Goal: Book appointment/travel/reservation

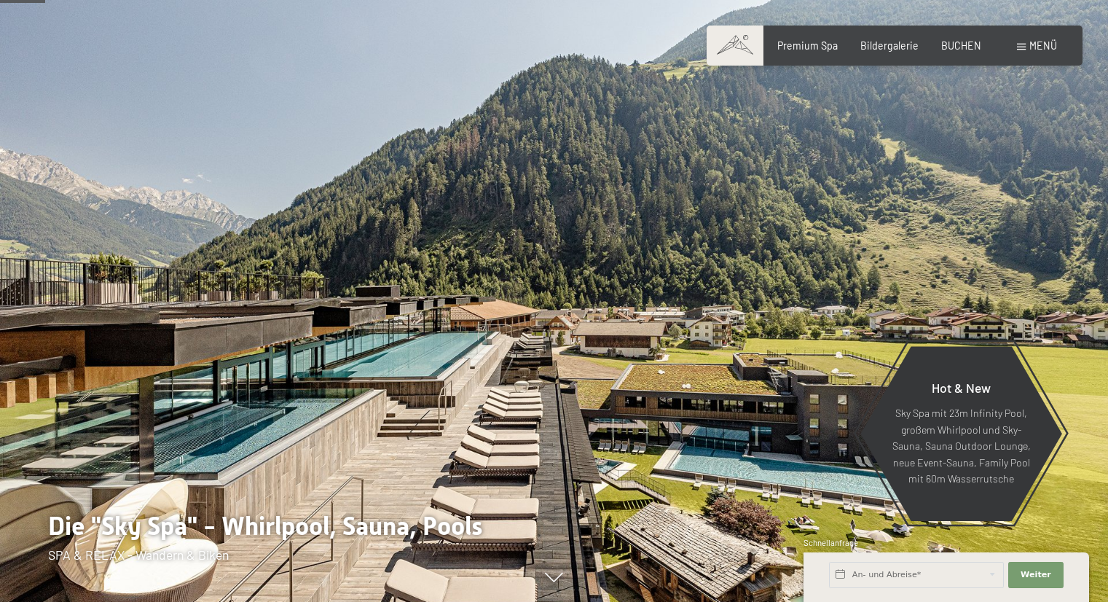
click at [190, 240] on div at bounding box center [277, 301] width 555 height 602
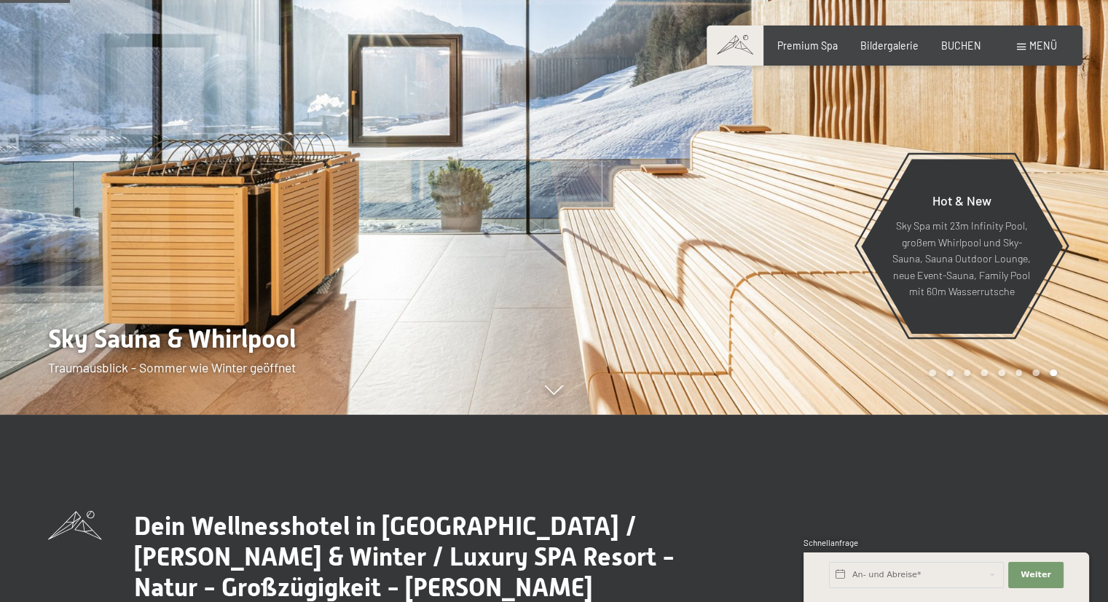
scroll to position [146, 0]
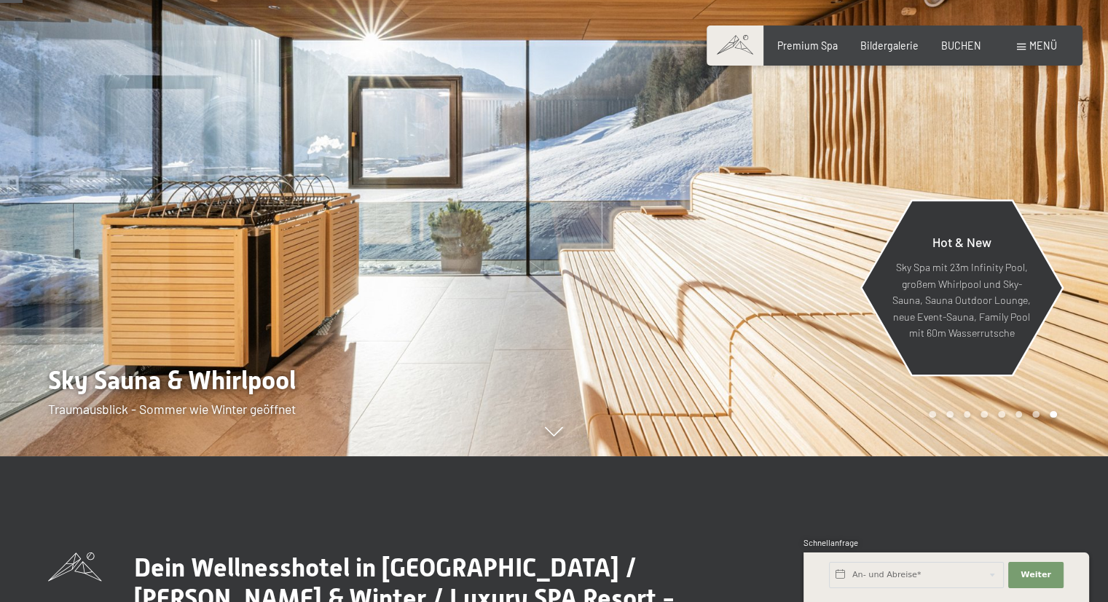
click at [985, 287] on p "Sky Spa mit 23m Infinity Pool, großem Whirlpool und Sky-Sauna, Sauna Outdoor Lo…" at bounding box center [961, 300] width 139 height 82
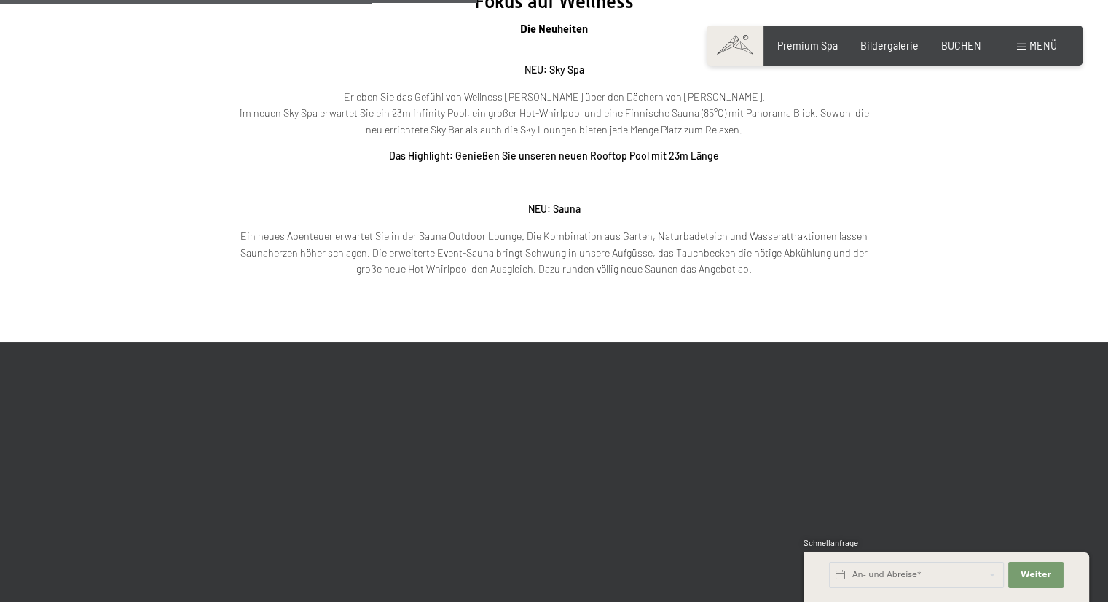
scroll to position [1968, 0]
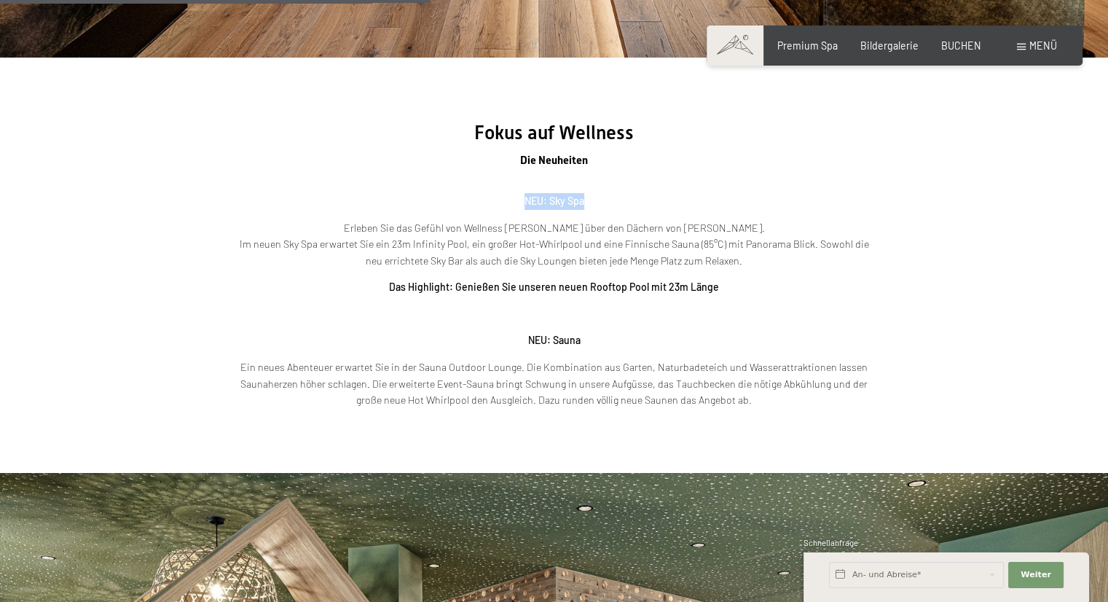
drag, startPoint x: 524, startPoint y: 201, endPoint x: 609, endPoint y: 201, distance: 85.3
click at [609, 201] on p "NEU: Sky Spa" at bounding box center [554, 201] width 641 height 17
click at [622, 199] on p "NEU: Sky Spa" at bounding box center [554, 201] width 641 height 17
drag, startPoint x: 564, startPoint y: 230, endPoint x: 729, endPoint y: 235, distance: 164.8
click at [729, 235] on p "Erleben Sie das Gefühl von Wellness [PERSON_NAME] über den Dächern von [PERSON_…" at bounding box center [554, 245] width 641 height 50
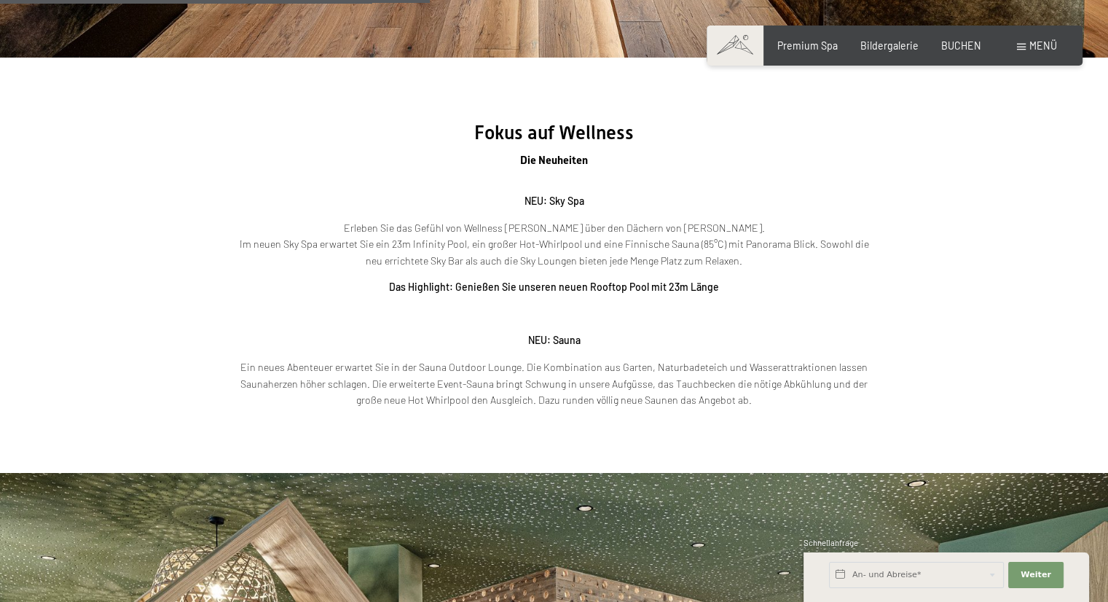
click at [816, 208] on p "NEU: Sky Spa" at bounding box center [554, 201] width 641 height 17
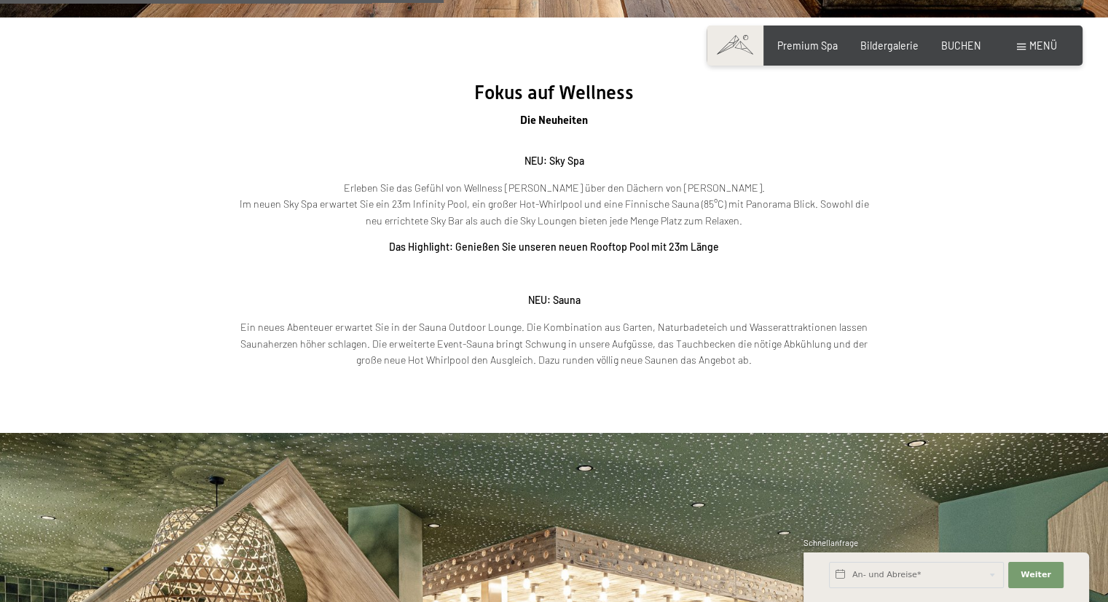
scroll to position [2041, 0]
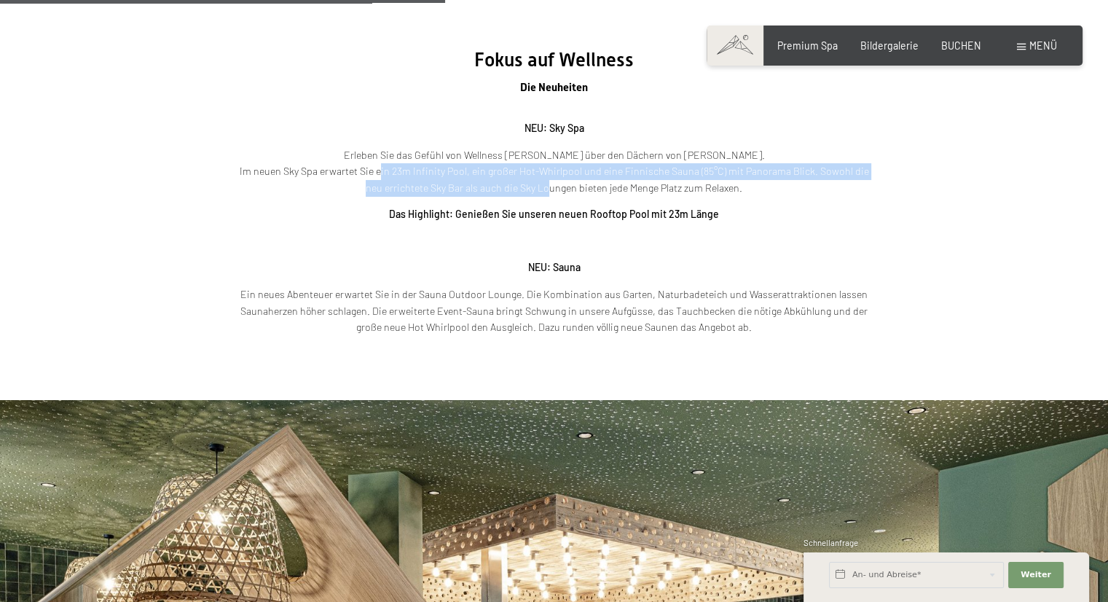
drag, startPoint x: 373, startPoint y: 167, endPoint x: 531, endPoint y: 190, distance: 159.9
click at [531, 190] on p "Erleben Sie das Gefühl von Wellness [PERSON_NAME] über den Dächern von [PERSON_…" at bounding box center [554, 172] width 641 height 50
click at [708, 168] on p "Erleben Sie das Gefühl von Wellness [PERSON_NAME] über den Dächern von [PERSON_…" at bounding box center [554, 172] width 641 height 50
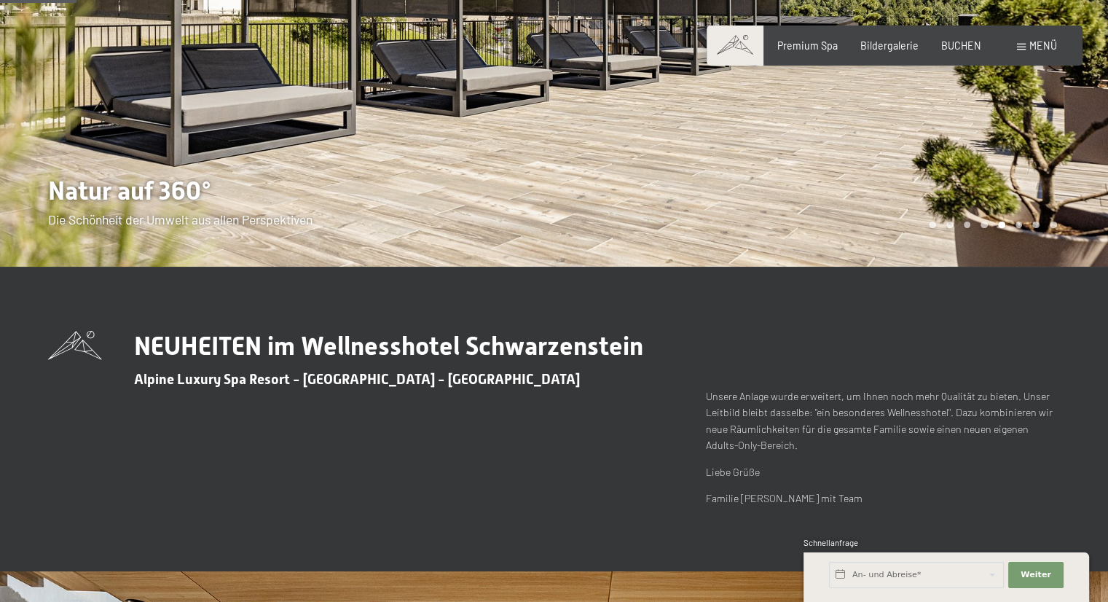
scroll to position [0, 0]
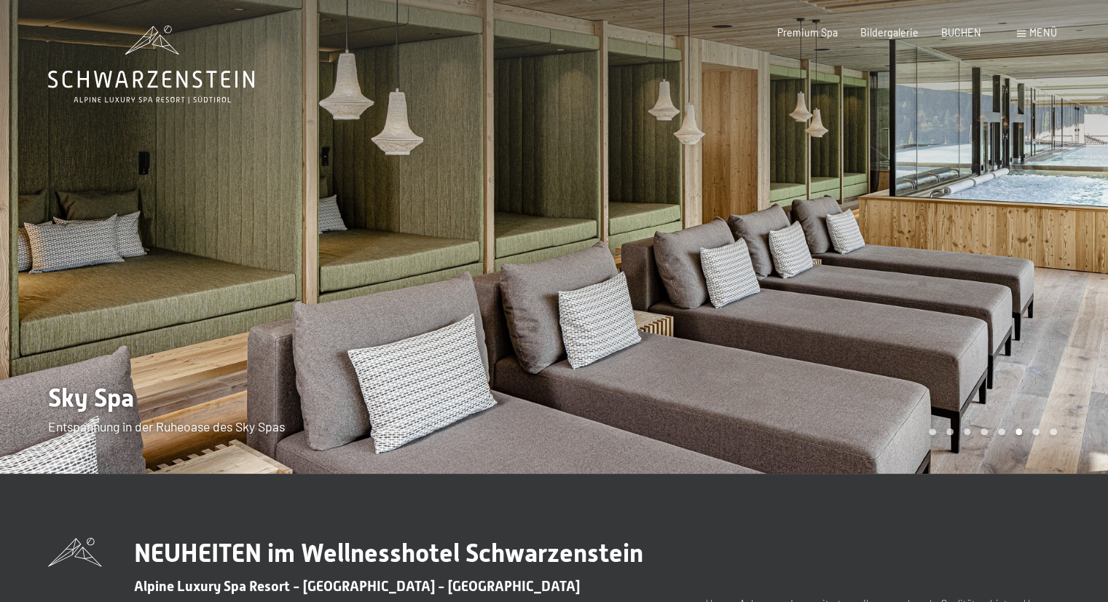
click at [652, 193] on div at bounding box center [832, 237] width 555 height 474
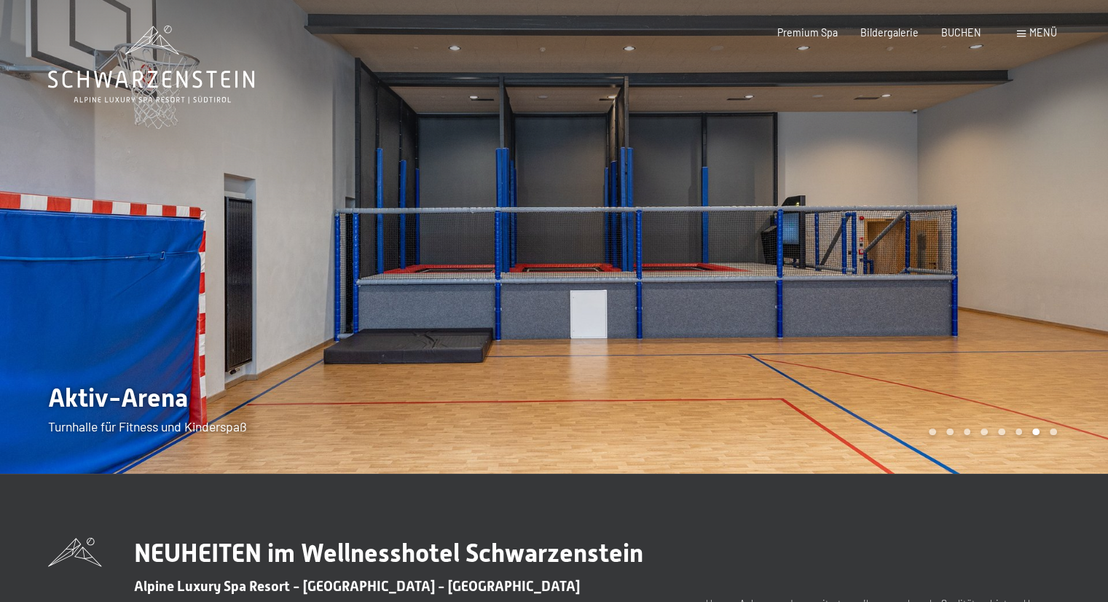
click at [762, 202] on div at bounding box center [832, 237] width 555 height 474
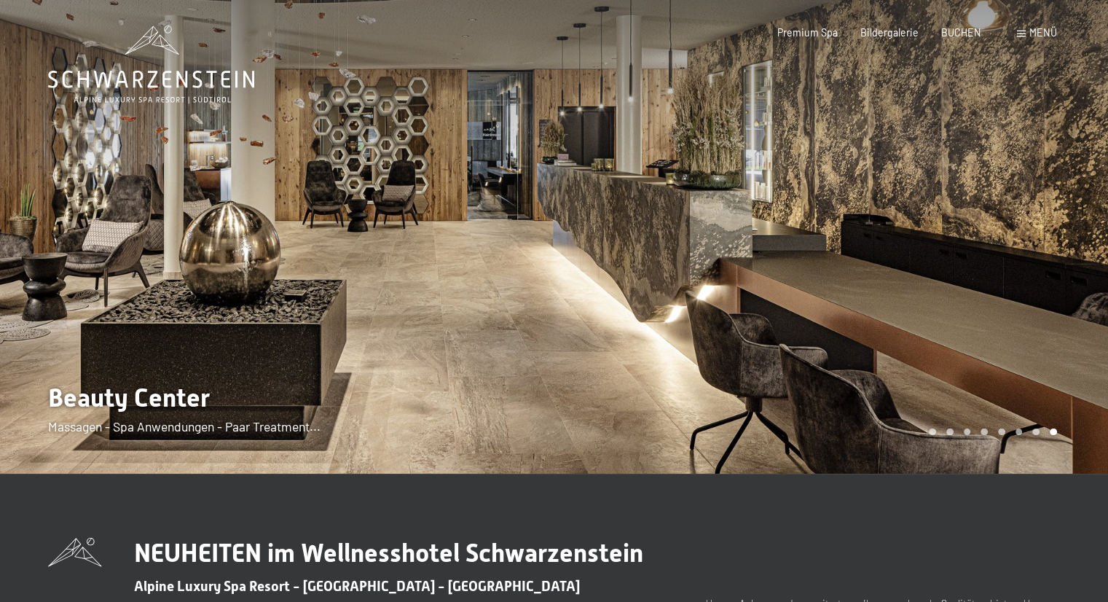
click at [765, 202] on div at bounding box center [832, 237] width 555 height 474
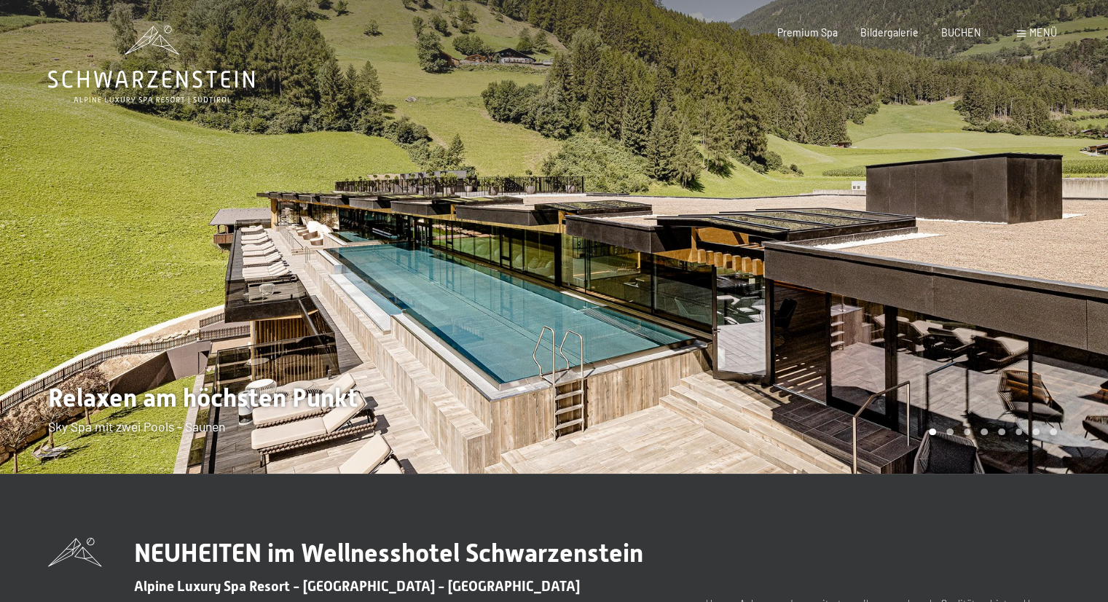
click at [915, 246] on div at bounding box center [832, 237] width 555 height 474
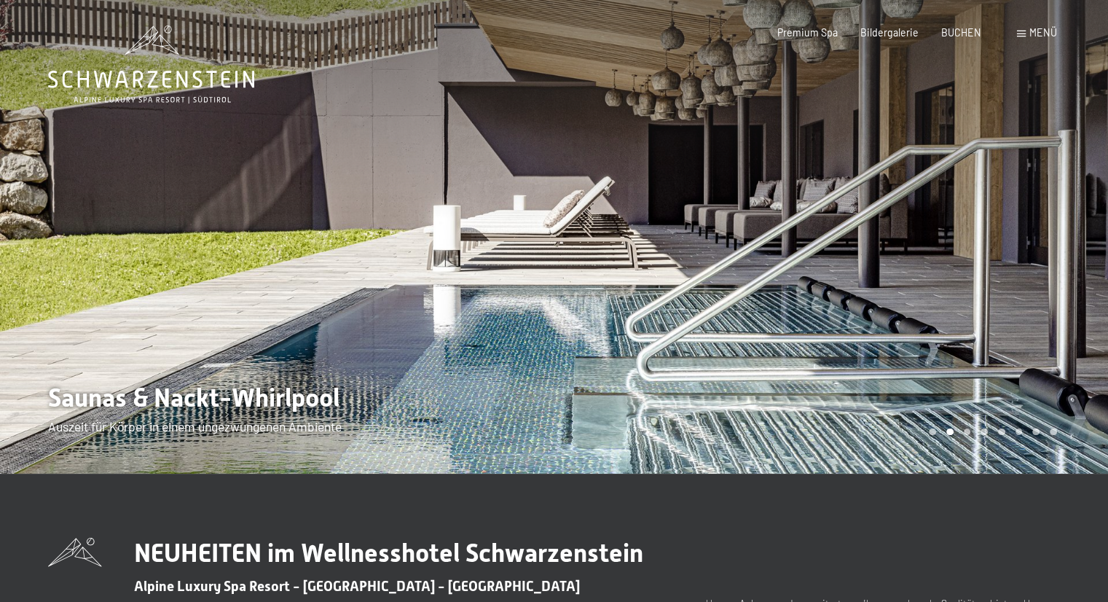
click at [915, 246] on div at bounding box center [832, 237] width 555 height 474
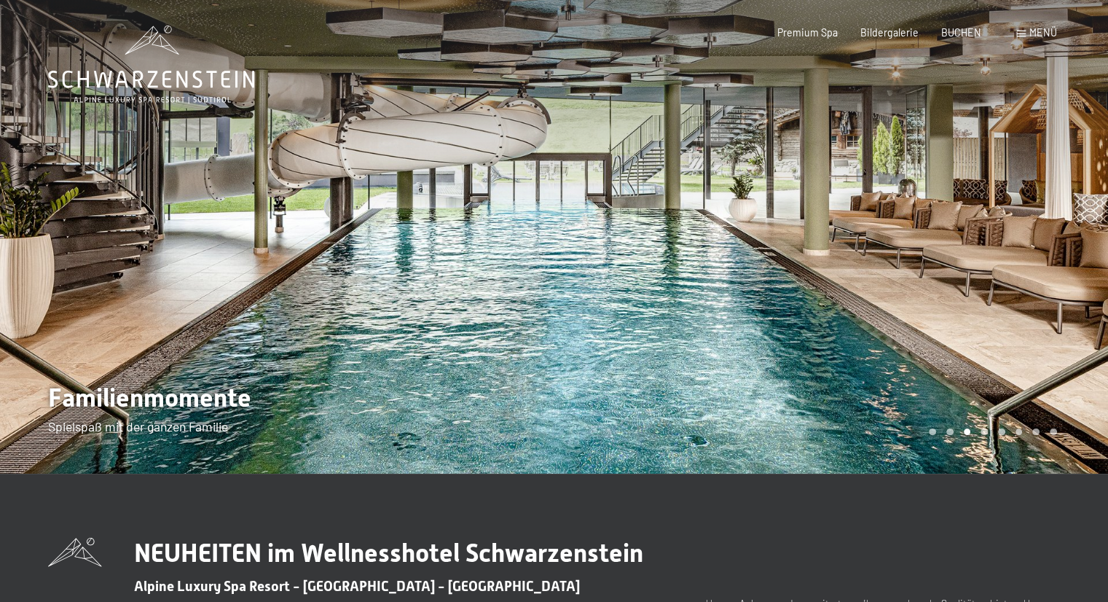
click at [915, 246] on div at bounding box center [832, 237] width 555 height 474
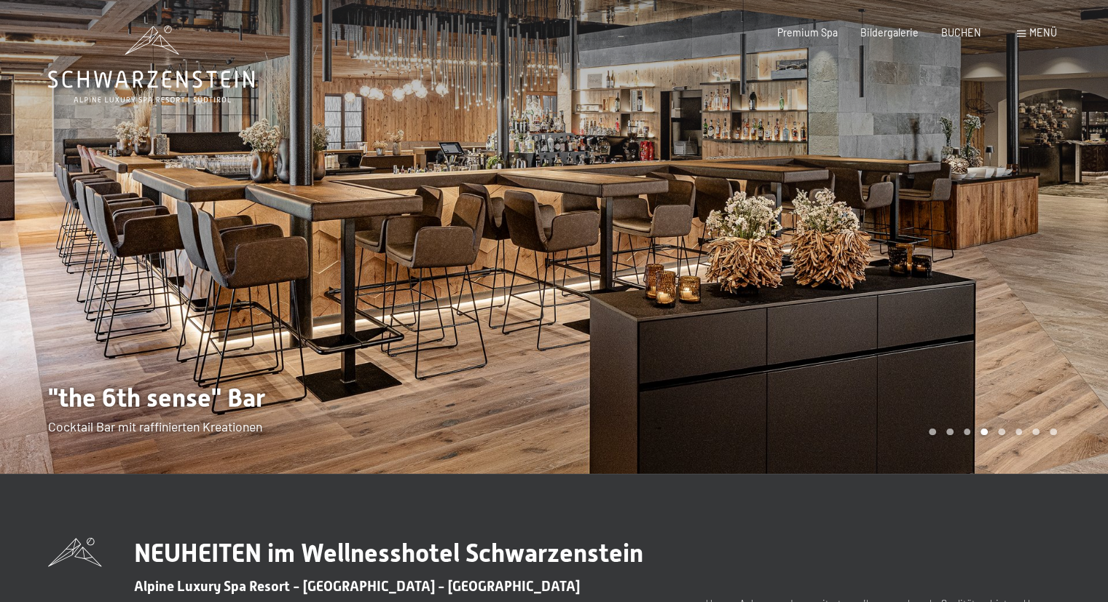
click at [915, 246] on div at bounding box center [832, 237] width 555 height 474
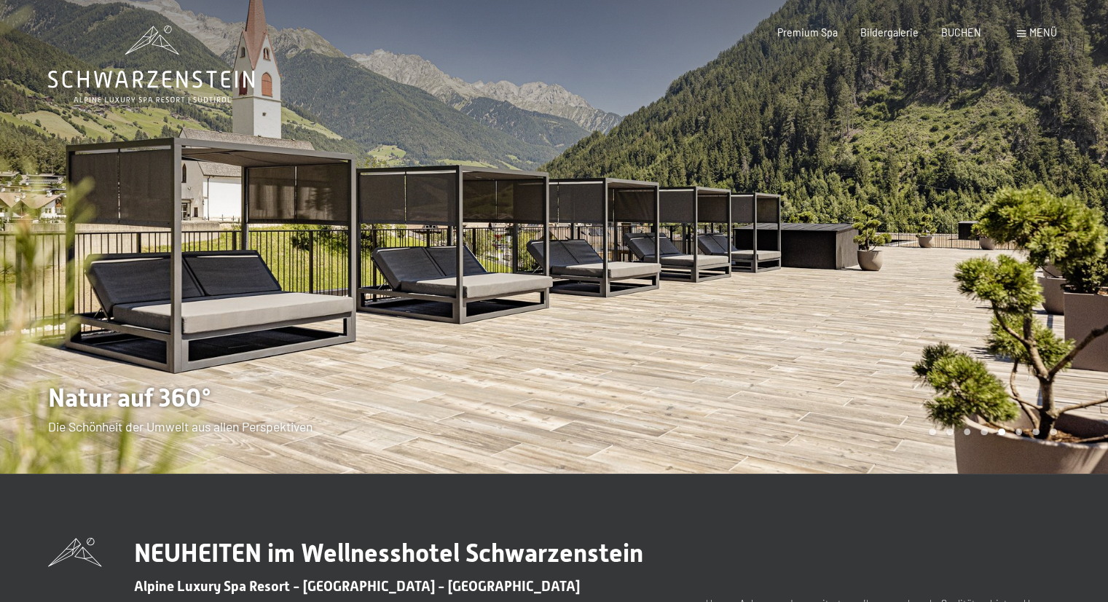
click at [915, 246] on div at bounding box center [832, 237] width 555 height 474
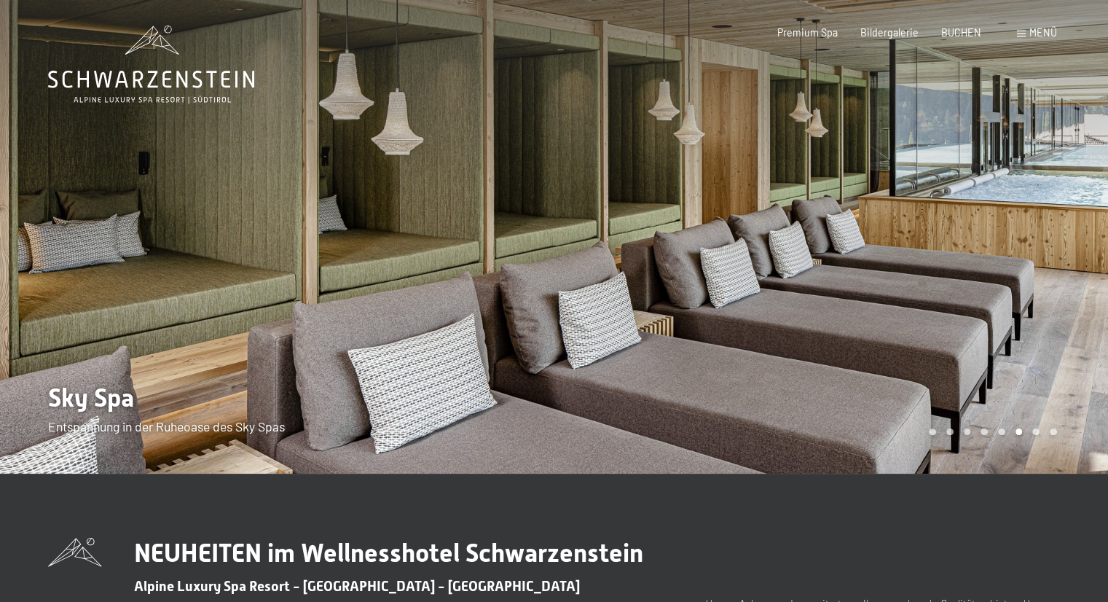
click at [915, 246] on div at bounding box center [832, 237] width 555 height 474
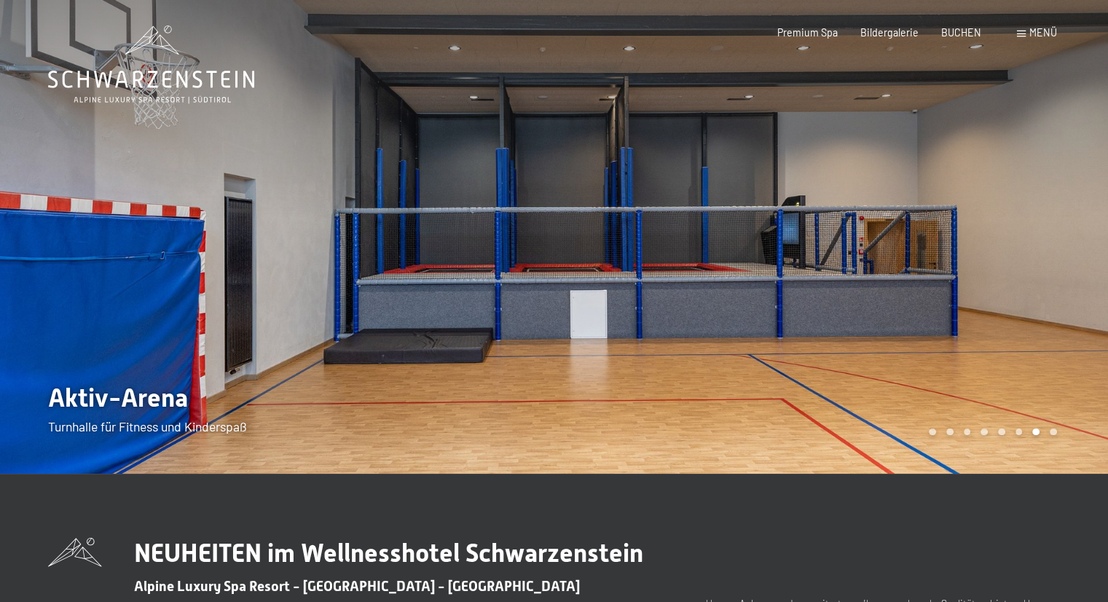
click at [915, 246] on div at bounding box center [832, 237] width 555 height 474
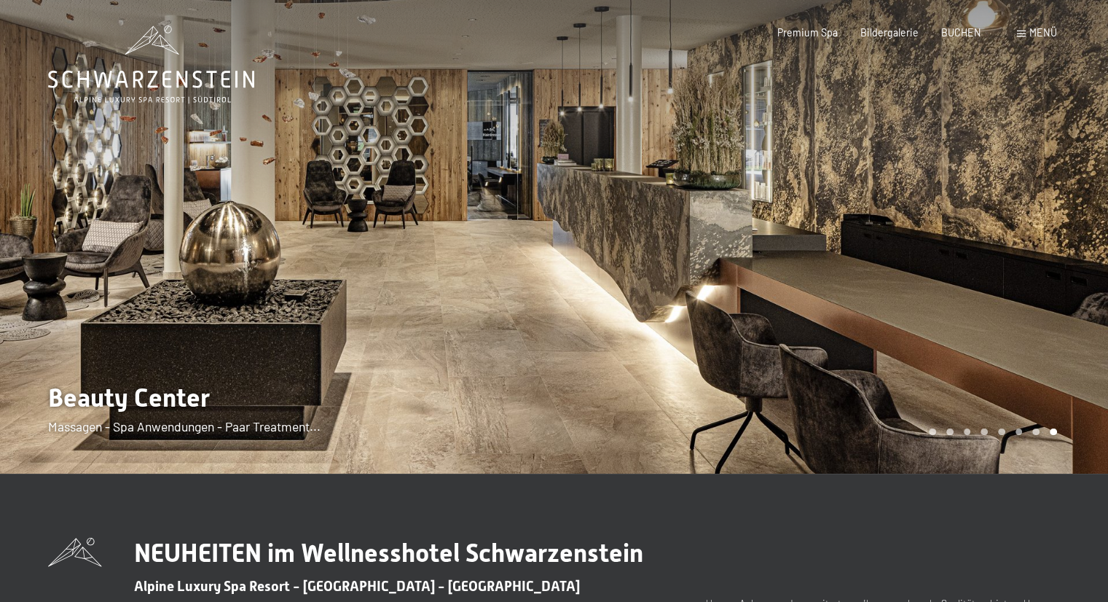
click at [144, 224] on div at bounding box center [277, 237] width 555 height 474
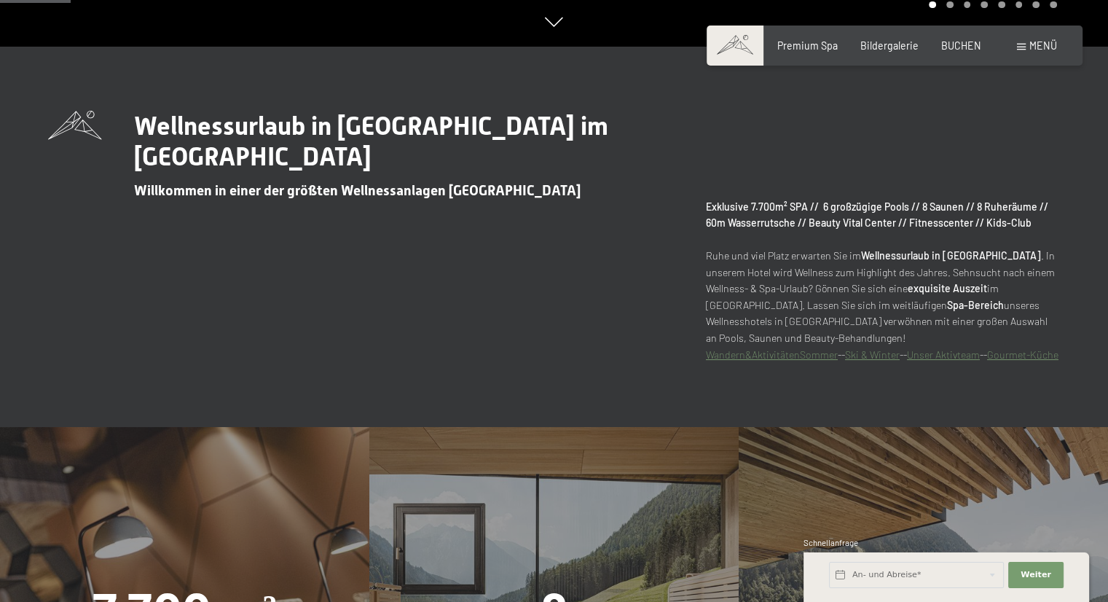
scroll to position [656, 0]
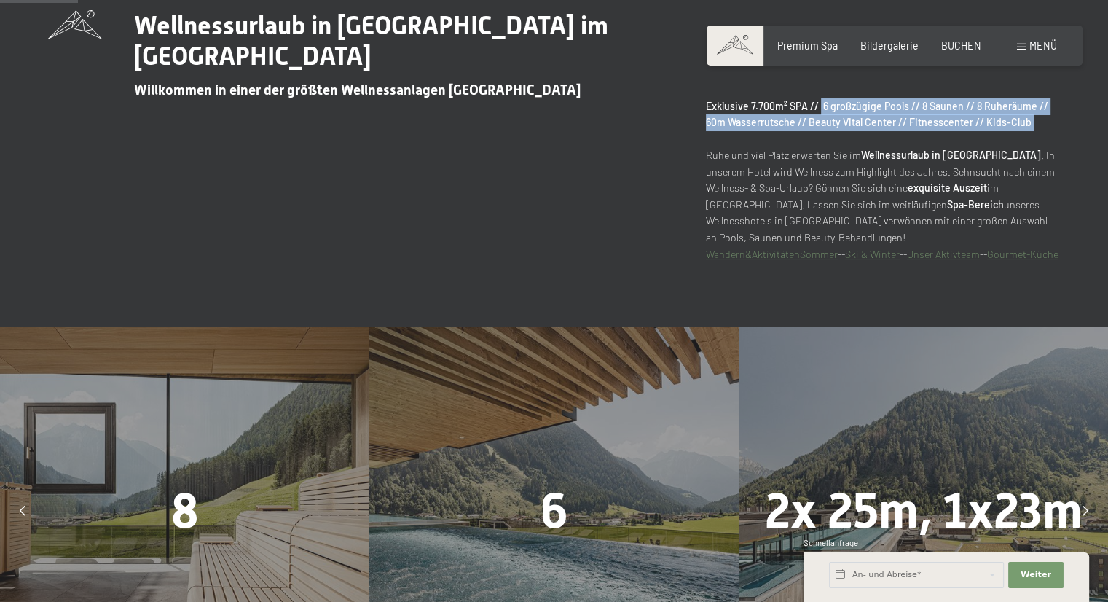
drag, startPoint x: 818, startPoint y: 101, endPoint x: 1033, endPoint y: 134, distance: 217.5
click at [1033, 134] on p "Exklusive 7.700m² SPA // 6 großzügige Pools // 8 Saunen // 8 Ruheräume // 60m W…" at bounding box center [883, 180] width 354 height 164
click at [1105, 122] on div "Wellnessurlaub in Südtirol im Alpine Luxury Spa Resort Schwarzenstein Willkomme…" at bounding box center [554, 136] width 1108 height 252
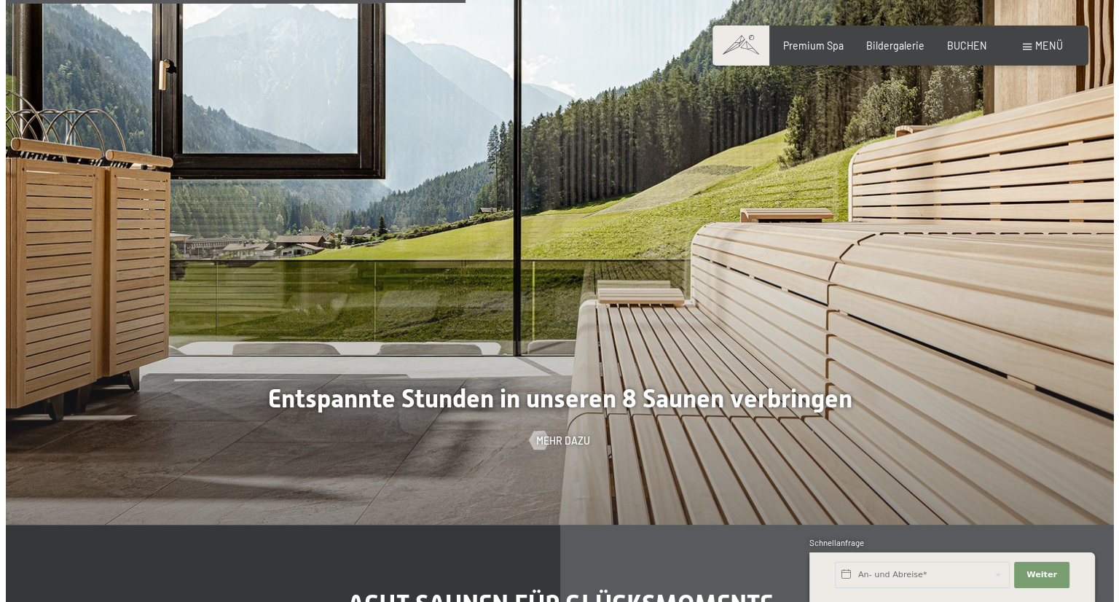
scroll to position [3862, 0]
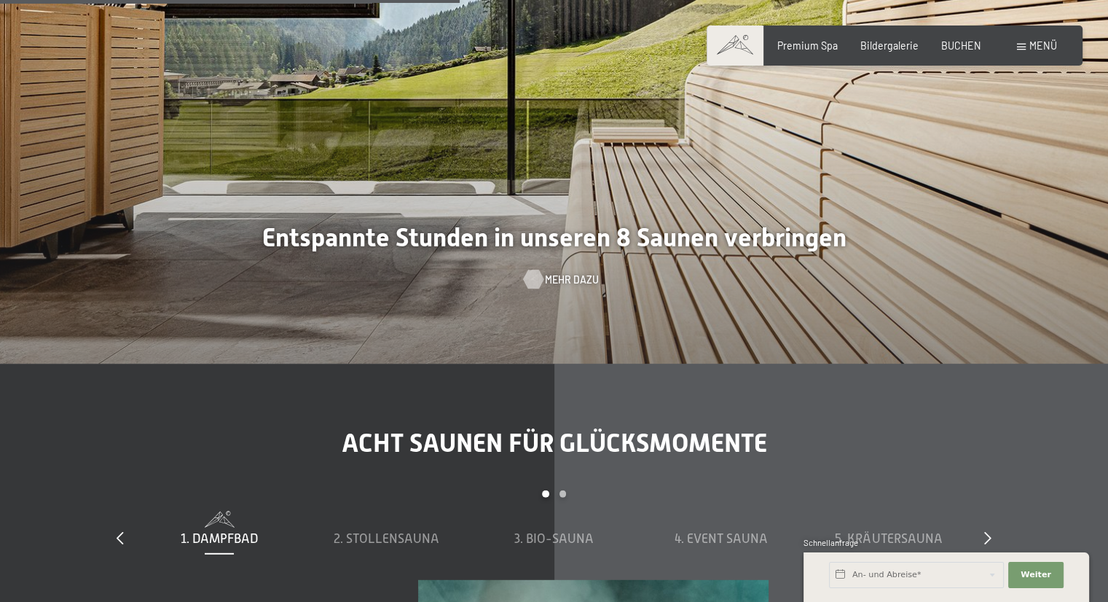
click at [578, 287] on span "Mehr dazu" at bounding box center [572, 280] width 54 height 15
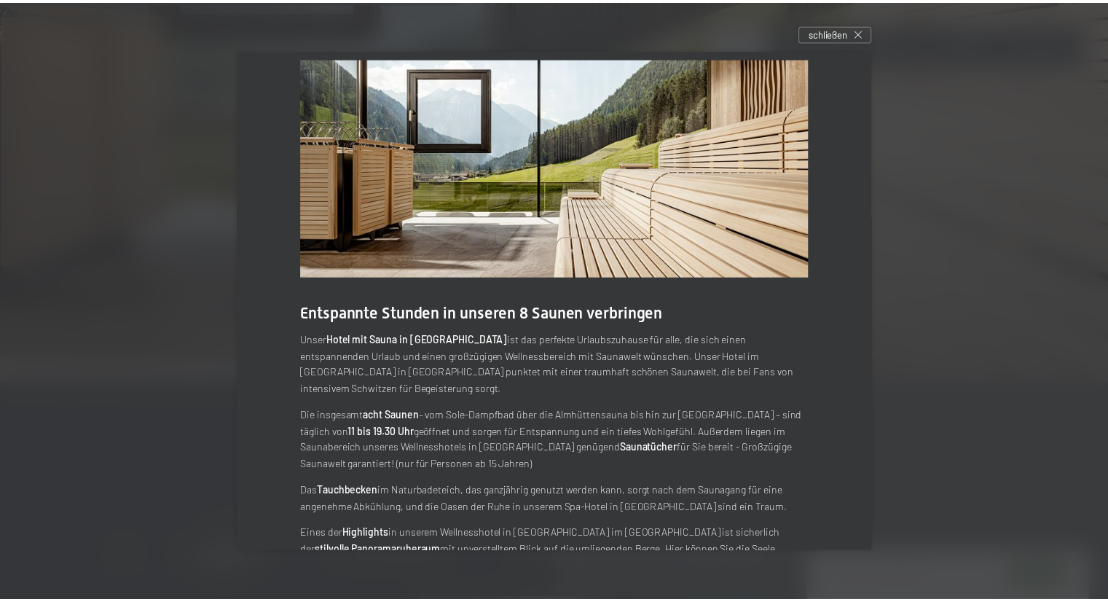
scroll to position [55, 0]
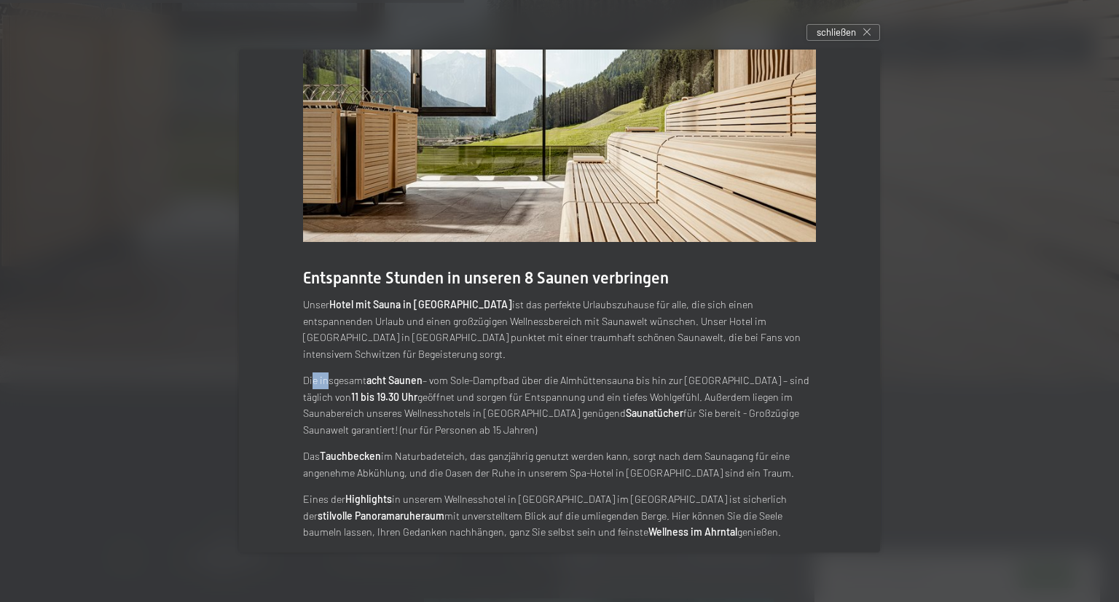
drag, startPoint x: 309, startPoint y: 363, endPoint x: 323, endPoint y: 365, distance: 14.0
click at [323, 372] on p "Die insgesamt acht Saunen – vom Sole-Dampfbad über die Almhüttensauna bis hin z…" at bounding box center [559, 405] width 513 height 66
click at [484, 375] on p "Die insgesamt acht Saunen – vom Sole-Dampfbad über die Almhüttensauna bis hin z…" at bounding box center [559, 405] width 513 height 66
drag, startPoint x: 447, startPoint y: 364, endPoint x: 497, endPoint y: 366, distance: 50.3
click at [497, 372] on p "Die insgesamt acht Saunen – vom Sole-Dampfbad über die Almhüttensauna bis hin z…" at bounding box center [559, 405] width 513 height 66
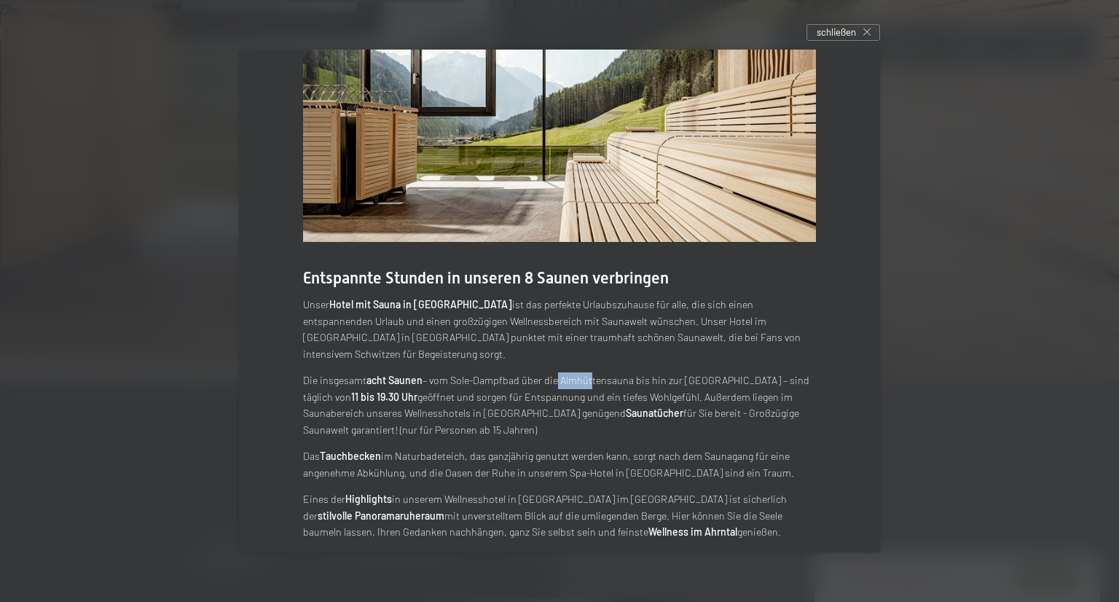
drag, startPoint x: 551, startPoint y: 359, endPoint x: 583, endPoint y: 359, distance: 32.1
click at [583, 372] on p "Die insgesamt acht Saunen – vom Sole-Dampfbad über die Almhüttensauna bis hin z…" at bounding box center [559, 405] width 513 height 66
click at [953, 366] on div at bounding box center [559, 301] width 1119 height 602
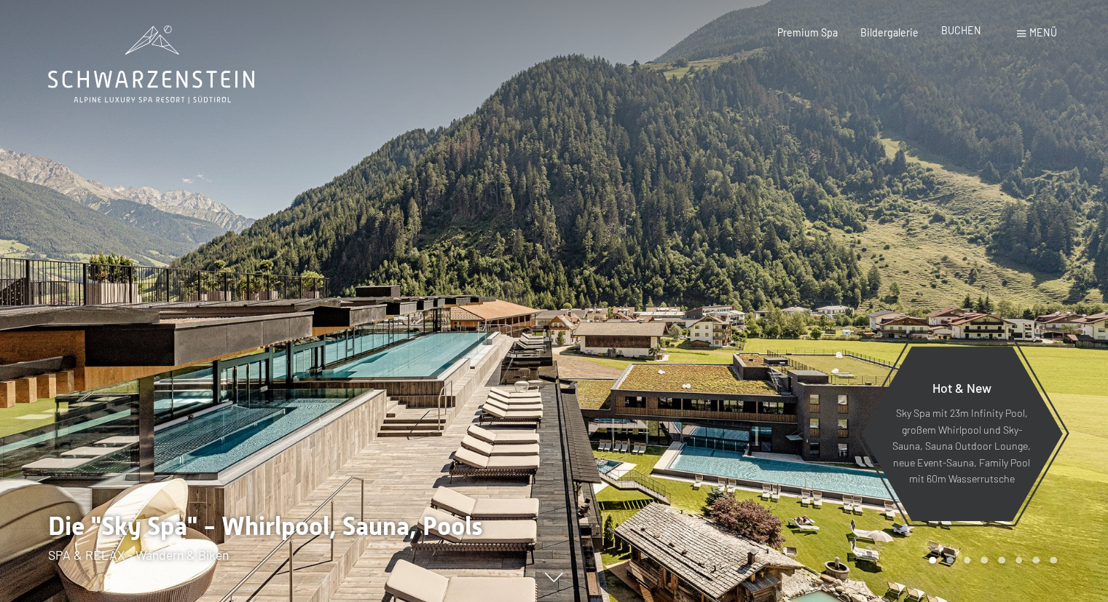
click at [977, 29] on span "BUCHEN" at bounding box center [962, 30] width 40 height 12
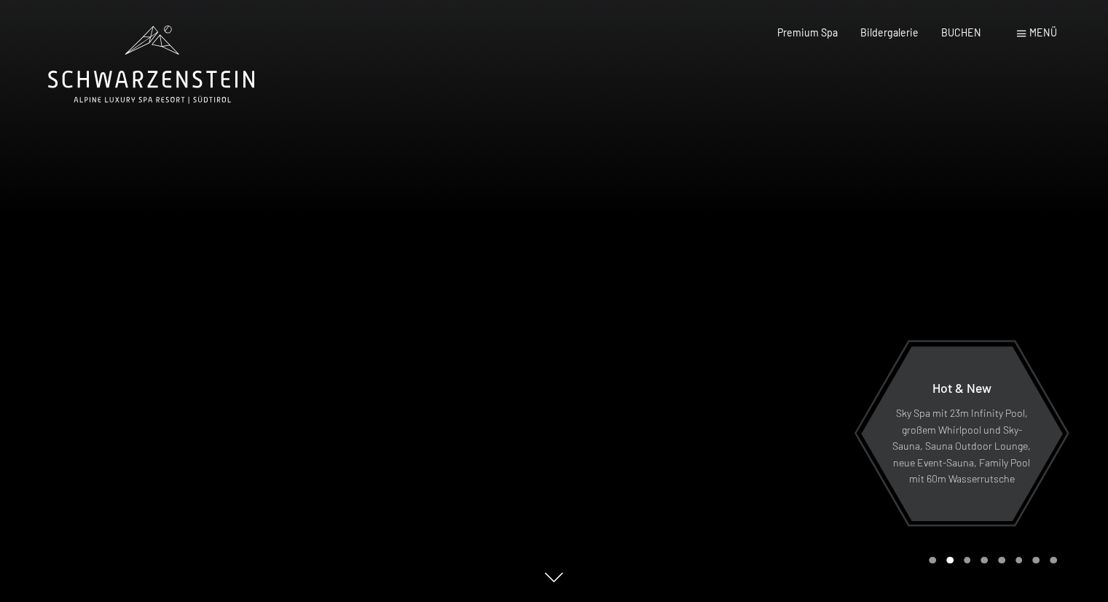
click at [1041, 34] on span "Menü" at bounding box center [1044, 32] width 28 height 12
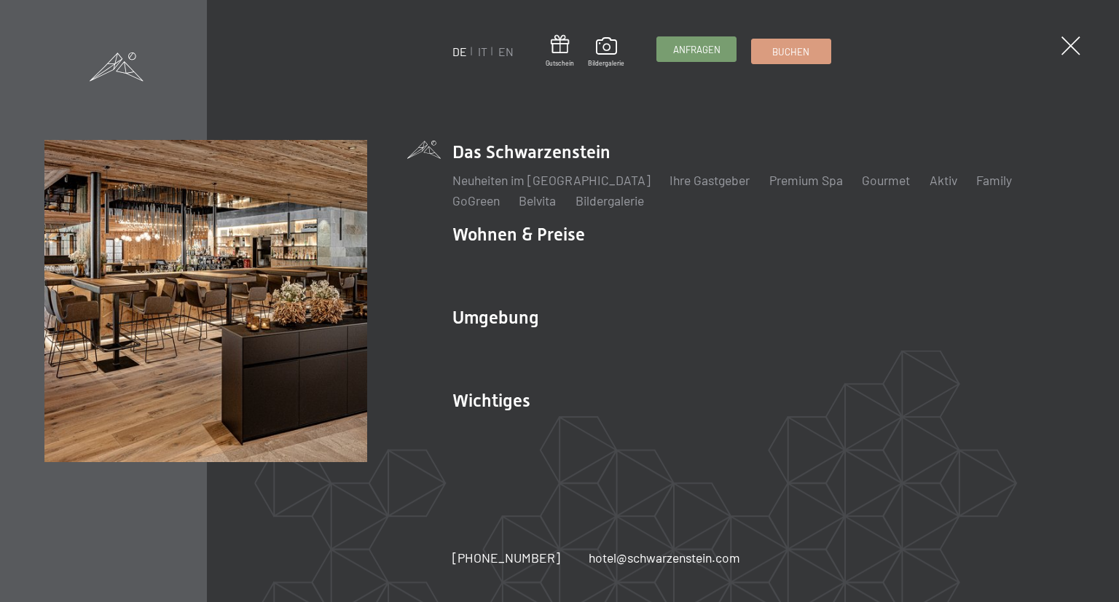
click at [691, 55] on span "Anfragen" at bounding box center [696, 49] width 47 height 13
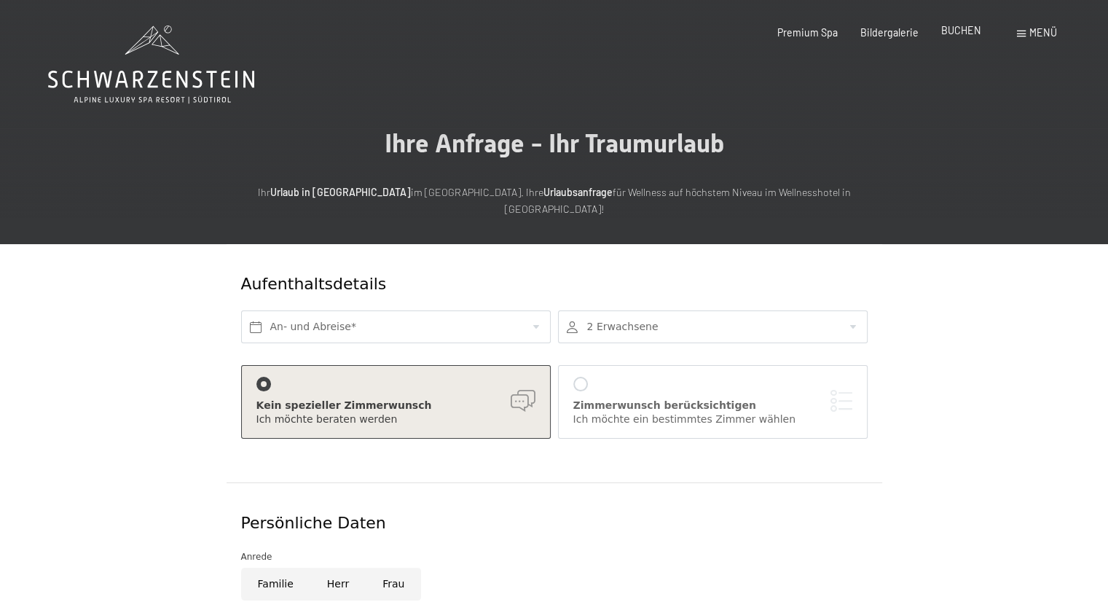
click at [969, 34] on span "BUCHEN" at bounding box center [962, 30] width 40 height 12
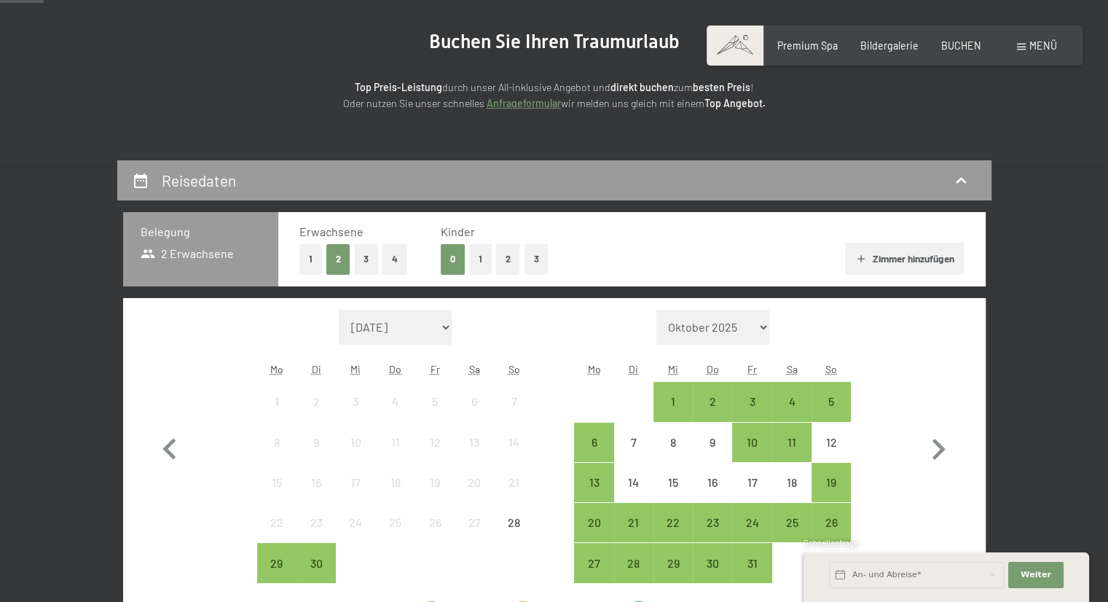
scroll to position [292, 0]
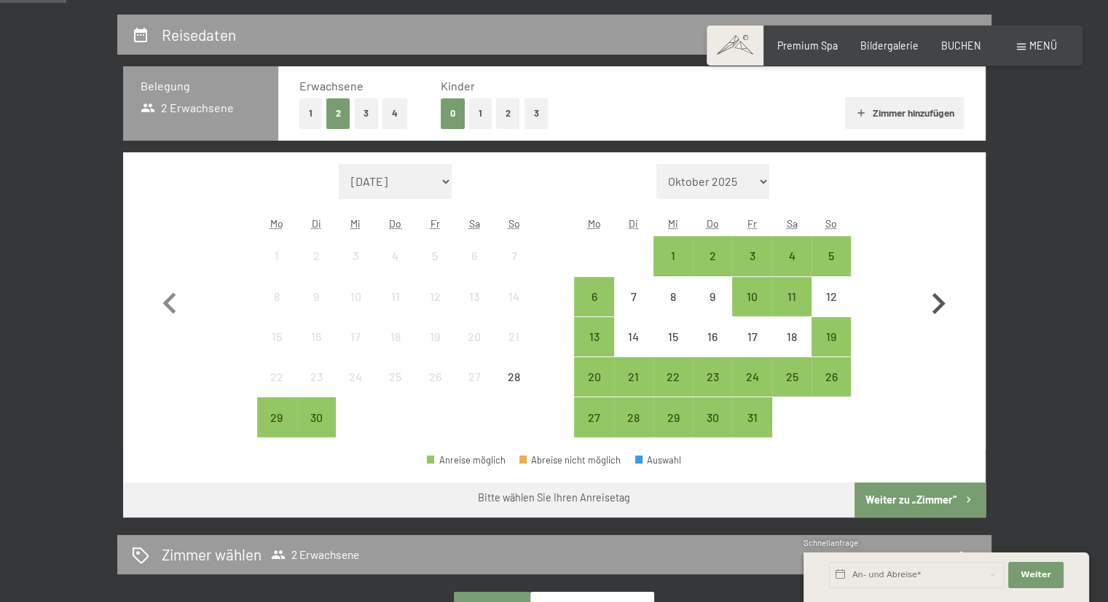
click at [933, 302] on icon "button" at bounding box center [939, 304] width 42 height 42
select select "2025-11-01"
select select "2025-12-01"
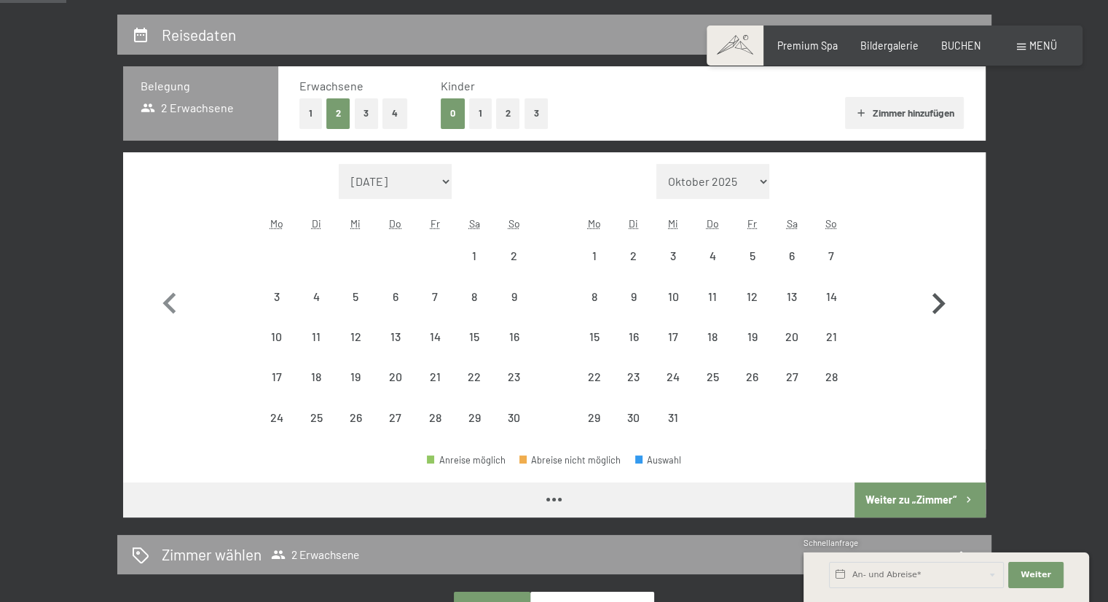
click at [933, 302] on icon "button" at bounding box center [939, 304] width 42 height 42
select select "2025-12-01"
select select "2026-01-01"
click at [933, 302] on icon "button" at bounding box center [939, 304] width 42 height 42
select select "2026-01-01"
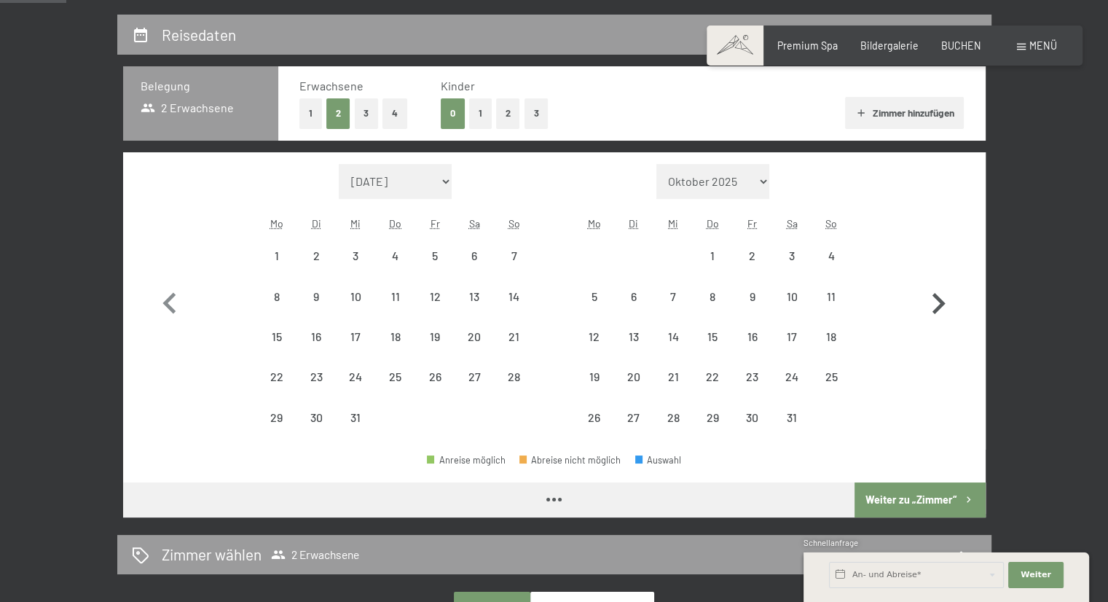
select select "2026-02-01"
select select "2026-01-01"
select select "2026-02-01"
select select "2026-01-01"
select select "2026-02-01"
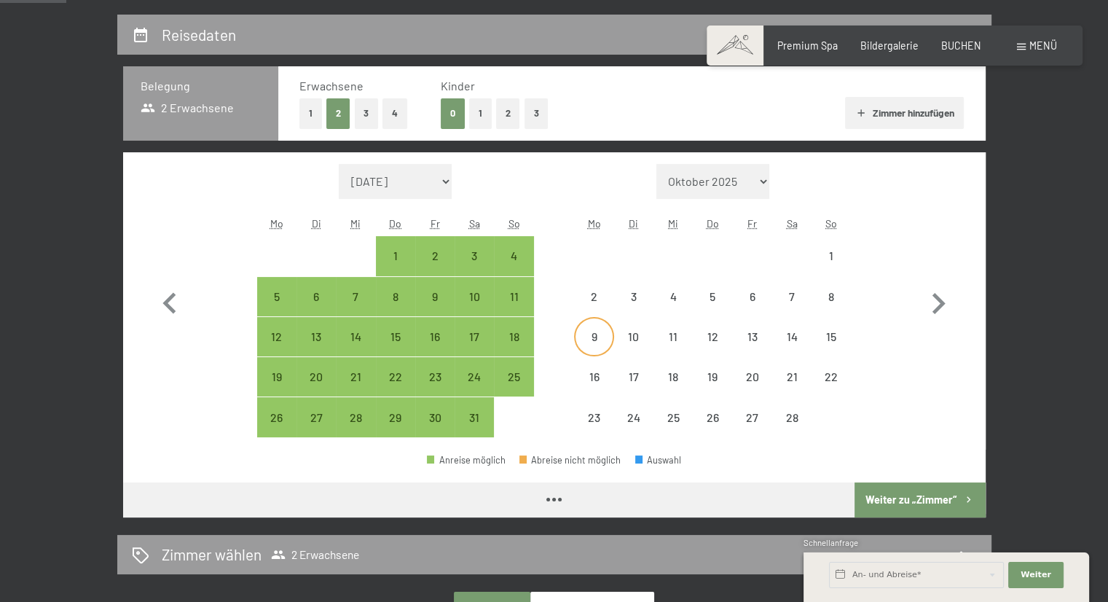
click at [604, 331] on div "9" at bounding box center [594, 349] width 36 height 36
select select "2026-01-01"
select select "2026-02-01"
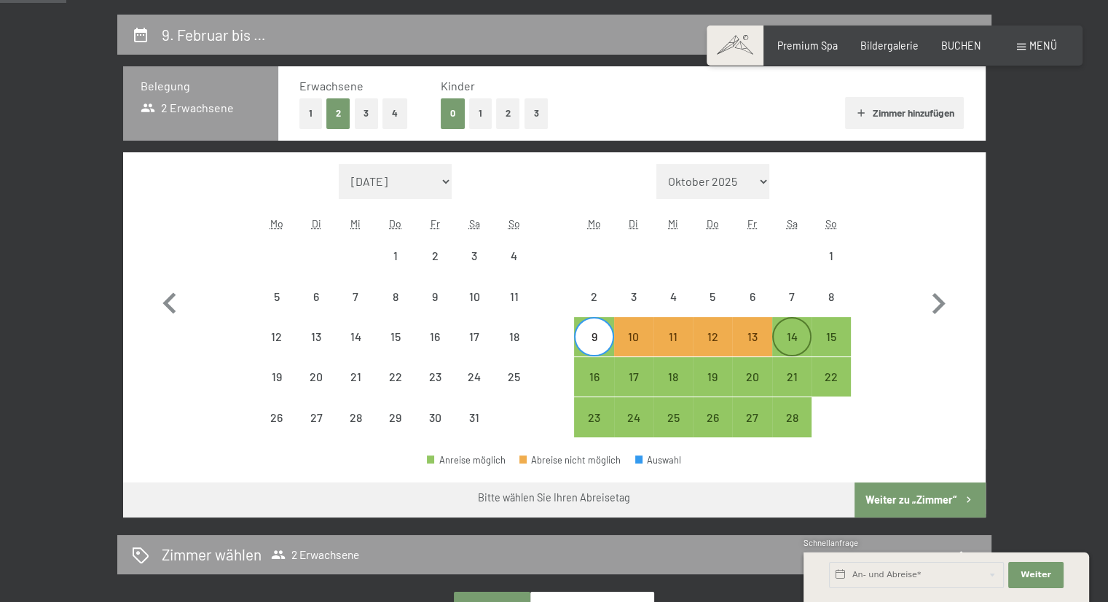
click at [792, 331] on div "14" at bounding box center [792, 349] width 36 height 36
select select "2026-01-01"
select select "2026-02-01"
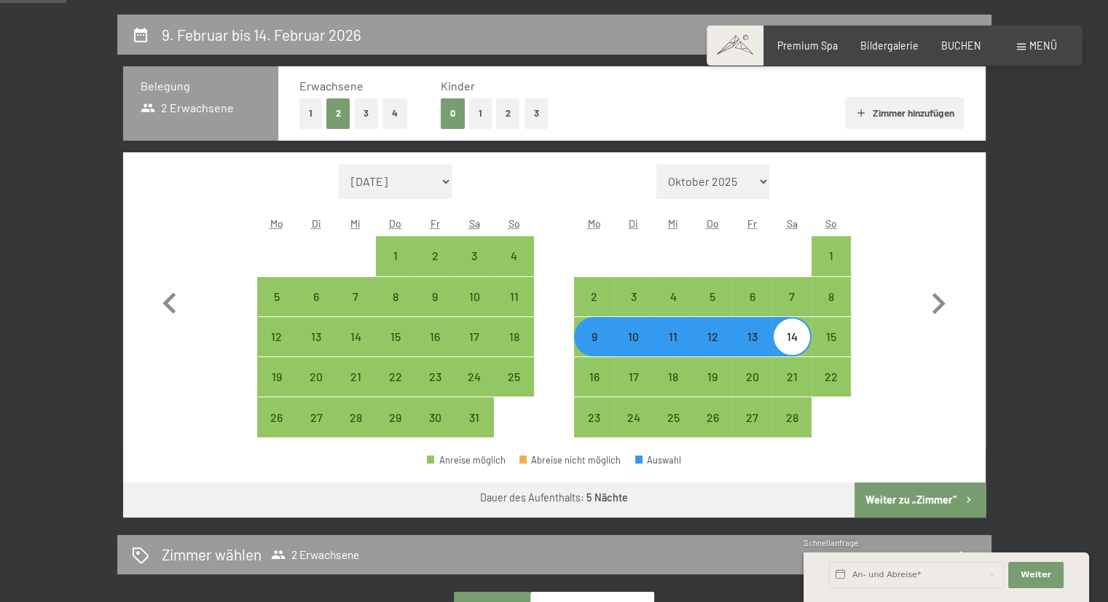
click at [606, 342] on div "9" at bounding box center [594, 349] width 36 height 36
select select "2026-01-01"
select select "2026-02-01"
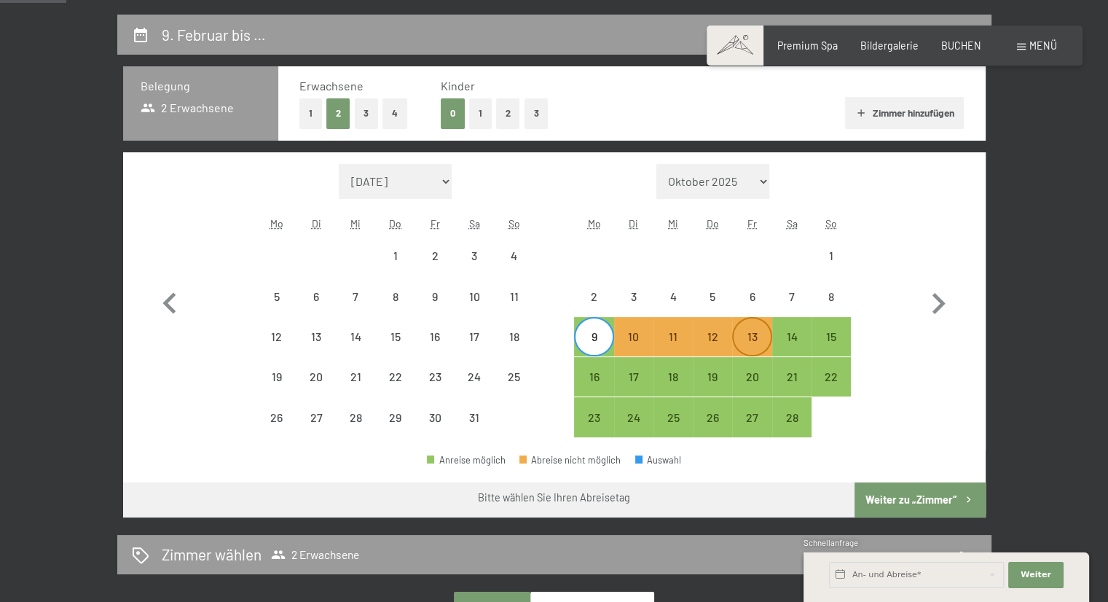
click at [749, 339] on div "13" at bounding box center [752, 349] width 36 height 36
select select "2026-01-01"
select select "2026-02-01"
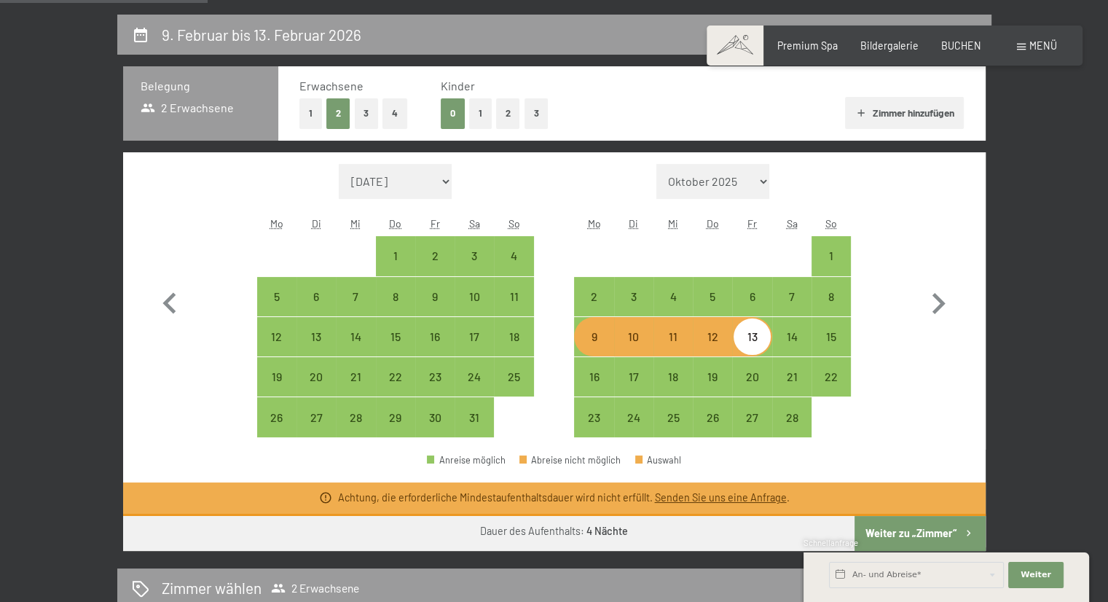
click at [592, 342] on div "9" at bounding box center [594, 349] width 36 height 36
select select "2026-01-01"
select select "2026-02-01"
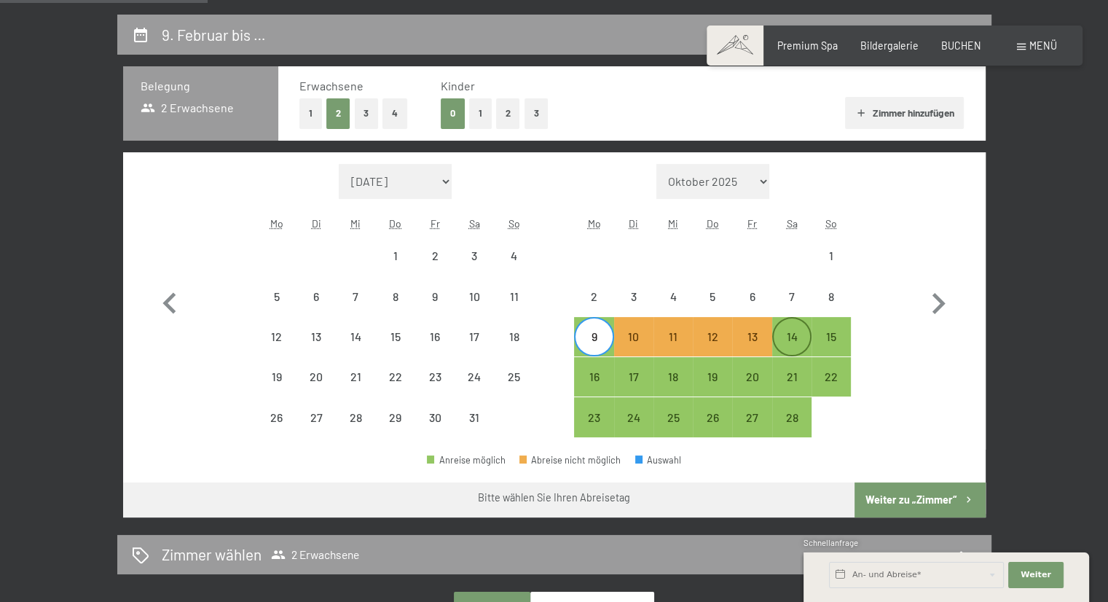
click at [779, 336] on div "14" at bounding box center [792, 349] width 36 height 36
select select "2026-01-01"
select select "2026-02-01"
